Goal: Information Seeking & Learning: Check status

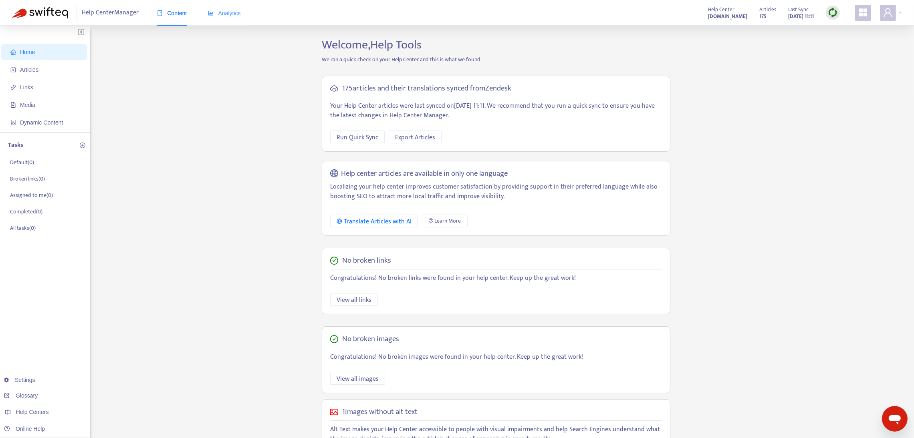
click at [229, 18] on div "Analytics" at bounding box center [224, 13] width 33 height 24
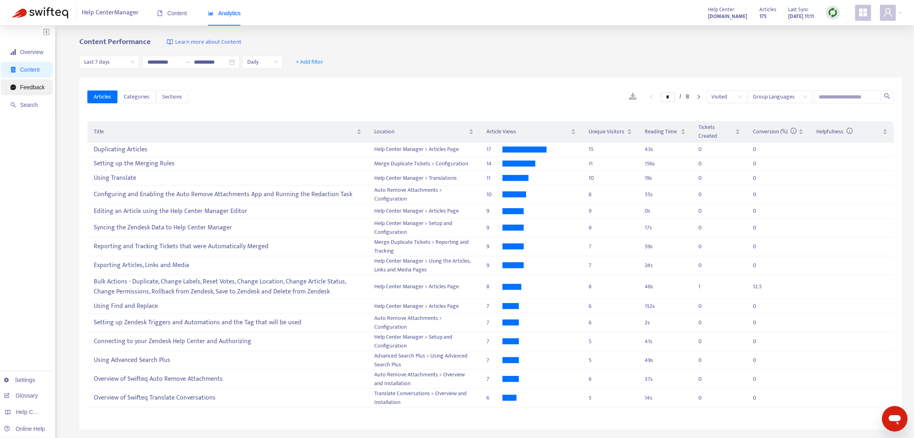
click at [37, 87] on span "Feedback" at bounding box center [32, 87] width 24 height 6
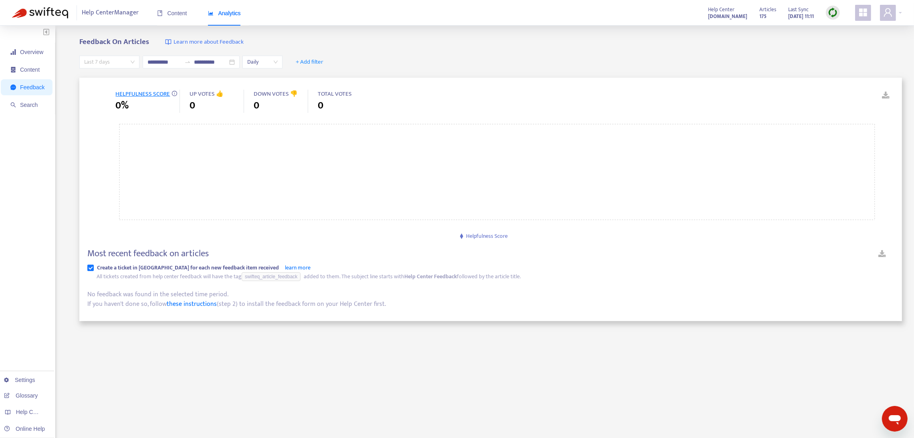
click at [129, 62] on span "Last 7 days" at bounding box center [109, 62] width 50 height 12
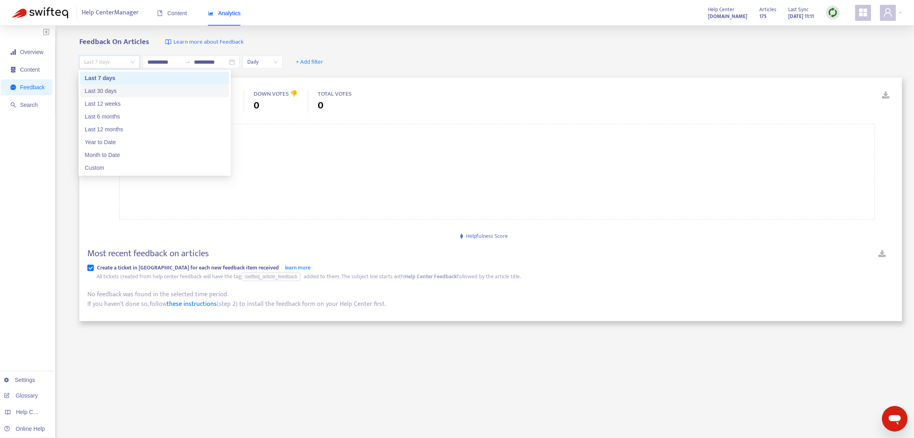
click at [105, 87] on div "Last 30 days" at bounding box center [154, 91] width 139 height 9
type input "**********"
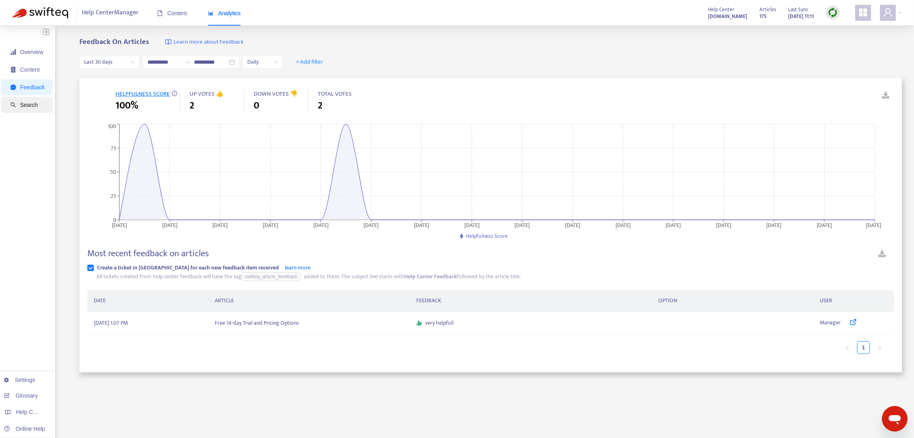
click at [20, 107] on span "Search" at bounding box center [29, 105] width 18 height 6
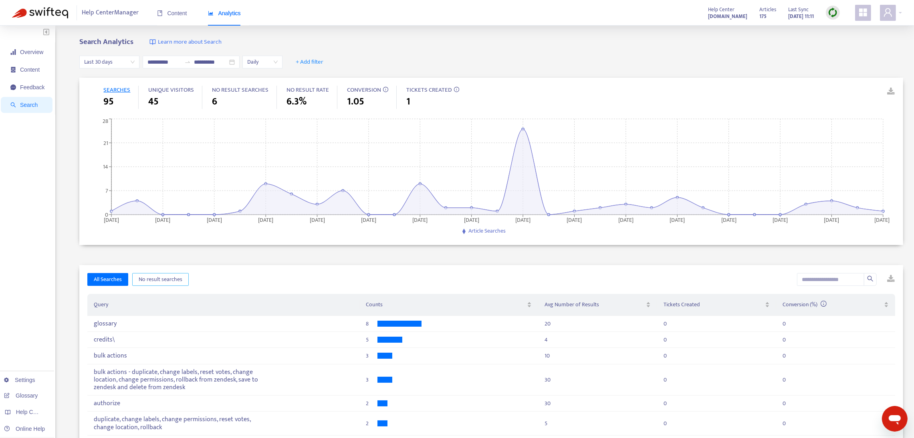
click at [160, 284] on span "No result searches" at bounding box center [161, 279] width 44 height 9
